Goal: Use online tool/utility: Utilize a website feature to perform a specific function

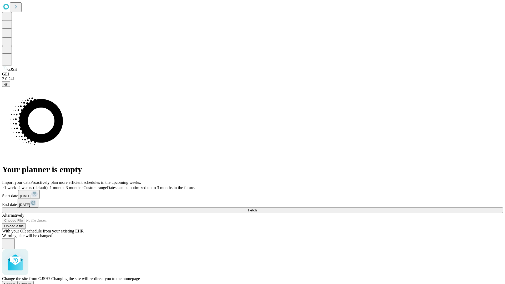
click at [32, 282] on span "Confirm" at bounding box center [25, 284] width 12 height 4
click at [64, 185] on label "1 month" at bounding box center [56, 187] width 16 height 4
click at [257, 208] on span "Fetch" at bounding box center [252, 210] width 9 height 4
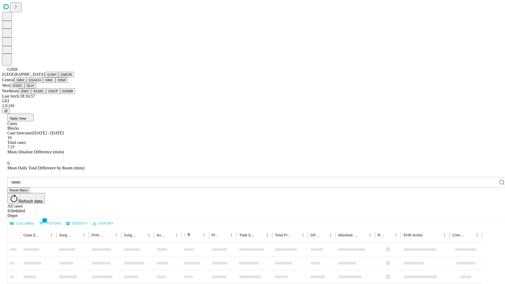
click at [59, 77] on button "GMCM" at bounding box center [66, 75] width 15 height 6
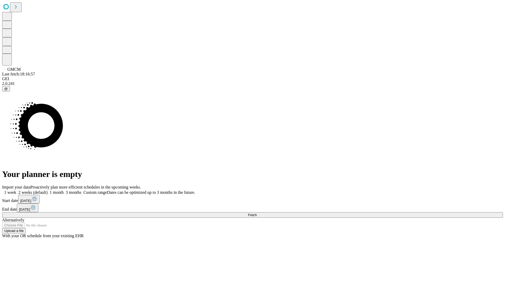
click at [64, 190] on label "1 month" at bounding box center [56, 192] width 16 height 4
click at [257, 213] on span "Fetch" at bounding box center [252, 215] width 9 height 4
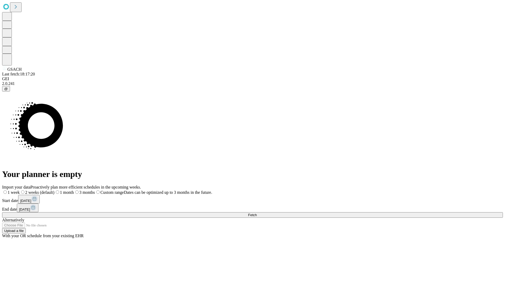
click at [74, 190] on label "1 month" at bounding box center [63, 192] width 19 height 4
click at [257, 213] on span "Fetch" at bounding box center [252, 215] width 9 height 4
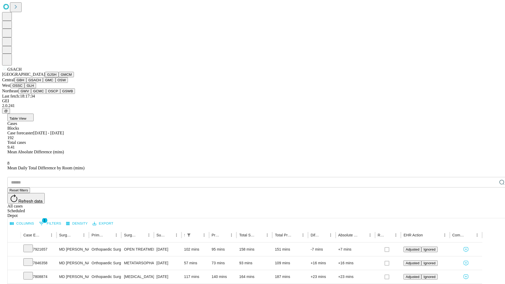
click at [43, 83] on button "GMC" at bounding box center [49, 80] width 12 height 6
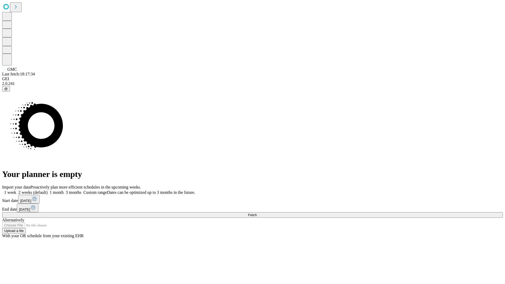
click at [64, 190] on label "1 month" at bounding box center [56, 192] width 16 height 4
click at [257, 213] on span "Fetch" at bounding box center [252, 215] width 9 height 4
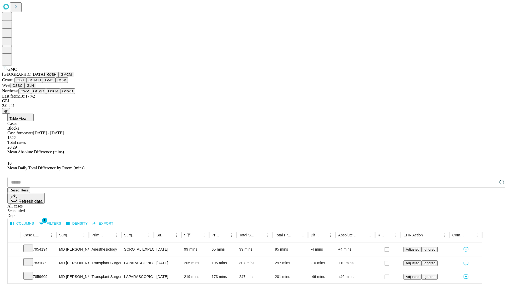
click at [56, 83] on button "OSW" at bounding box center [62, 80] width 13 height 6
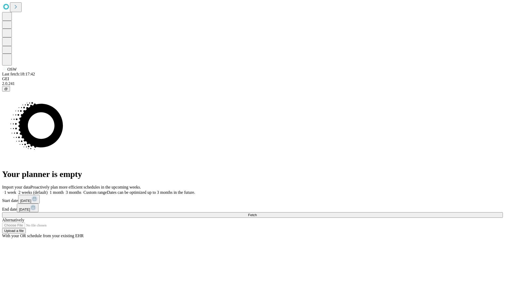
click at [64, 190] on label "1 month" at bounding box center [56, 192] width 16 height 4
click at [257, 213] on span "Fetch" at bounding box center [252, 215] width 9 height 4
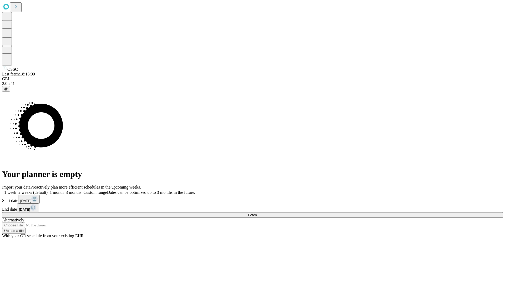
click at [64, 190] on label "1 month" at bounding box center [56, 192] width 16 height 4
click at [257, 213] on span "Fetch" at bounding box center [252, 215] width 9 height 4
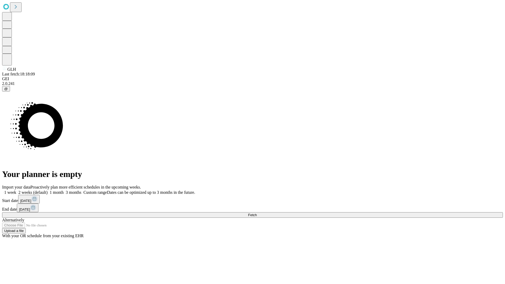
click at [64, 190] on label "1 month" at bounding box center [56, 192] width 16 height 4
click at [257, 213] on span "Fetch" at bounding box center [252, 215] width 9 height 4
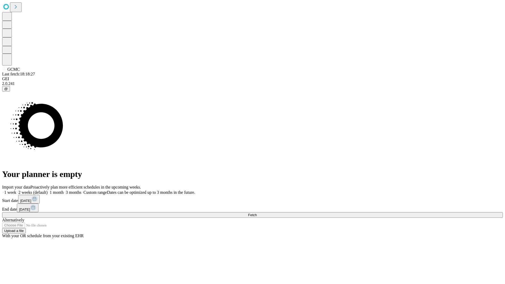
click at [64, 190] on label "1 month" at bounding box center [56, 192] width 16 height 4
click at [257, 213] on span "Fetch" at bounding box center [252, 215] width 9 height 4
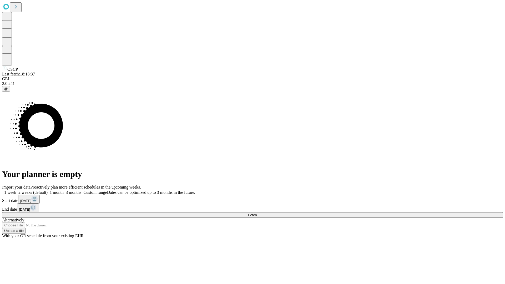
click at [64, 190] on label "1 month" at bounding box center [56, 192] width 16 height 4
click at [257, 213] on span "Fetch" at bounding box center [252, 215] width 9 height 4
